Goal: Information Seeking & Learning: Get advice/opinions

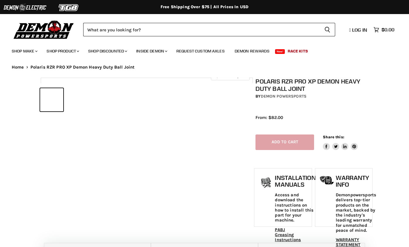
select select "******"
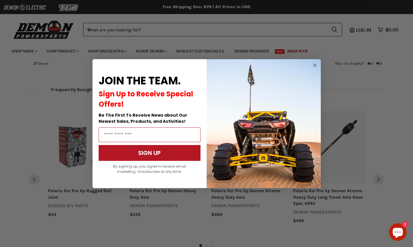
scroll to position [639, 0]
